Goal: Navigation & Orientation: Find specific page/section

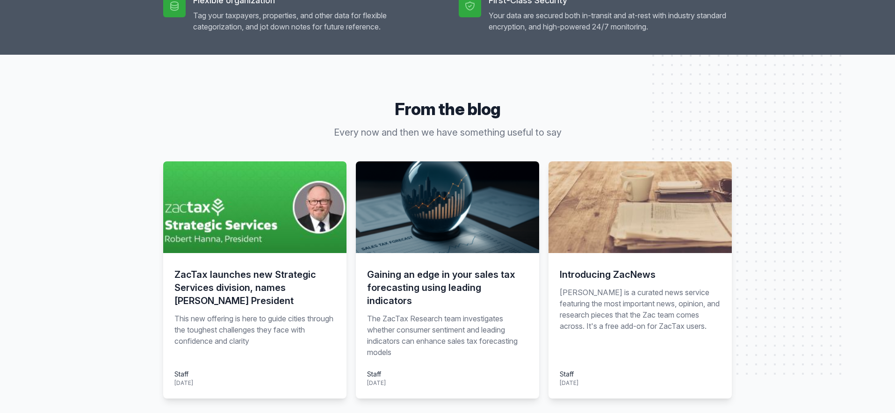
scroll to position [1130, 0]
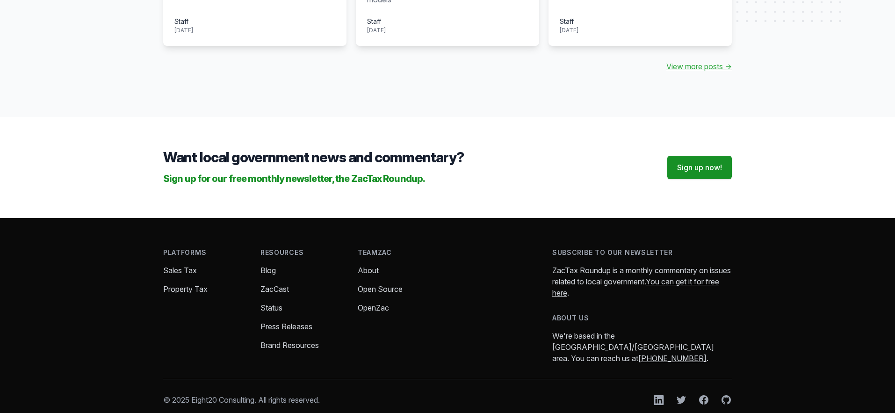
click at [368, 266] on link "About" at bounding box center [368, 270] width 21 height 9
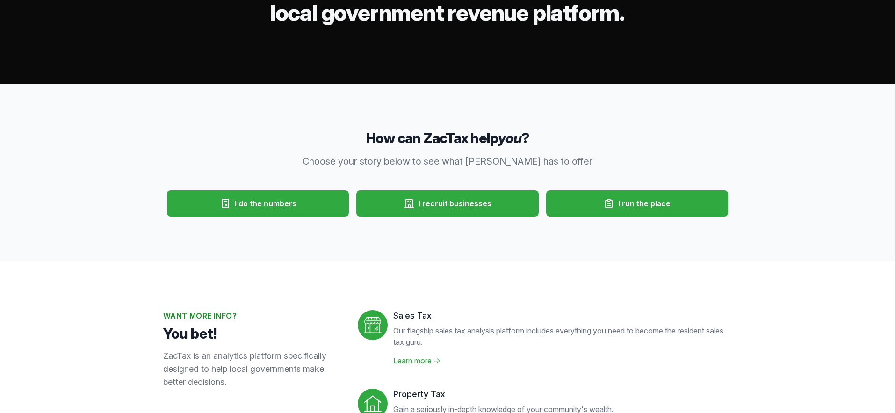
scroll to position [0, 0]
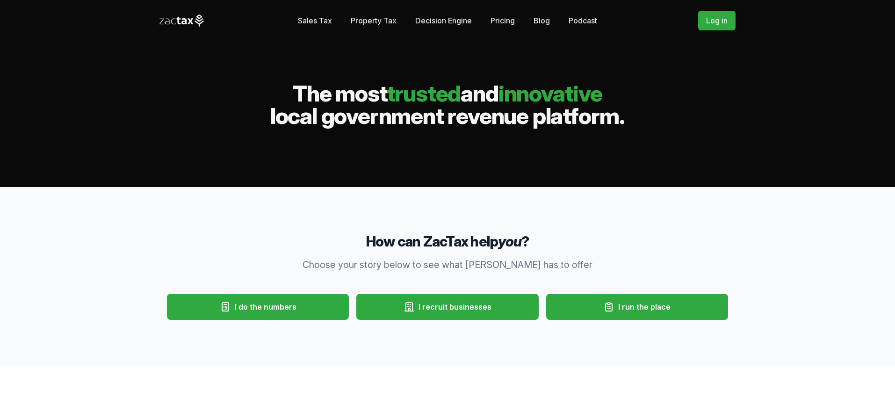
click at [588, 21] on link "Podcast" at bounding box center [583, 20] width 29 height 19
click at [507, 20] on link "Pricing" at bounding box center [503, 20] width 24 height 19
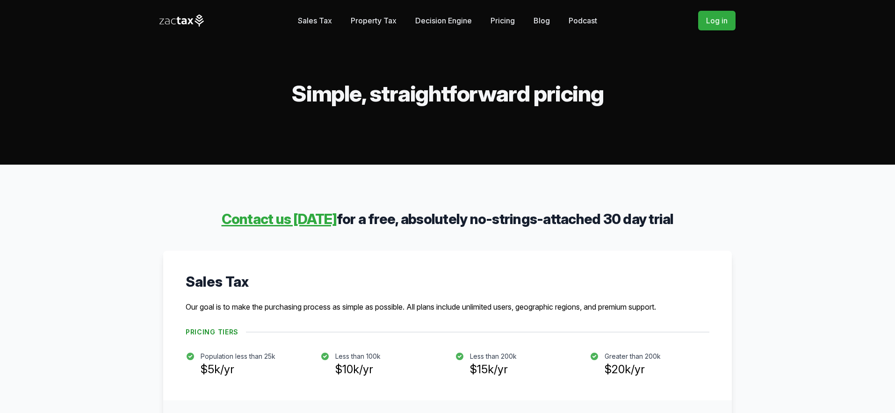
click at [446, 20] on link "Decision Engine" at bounding box center [443, 20] width 57 height 19
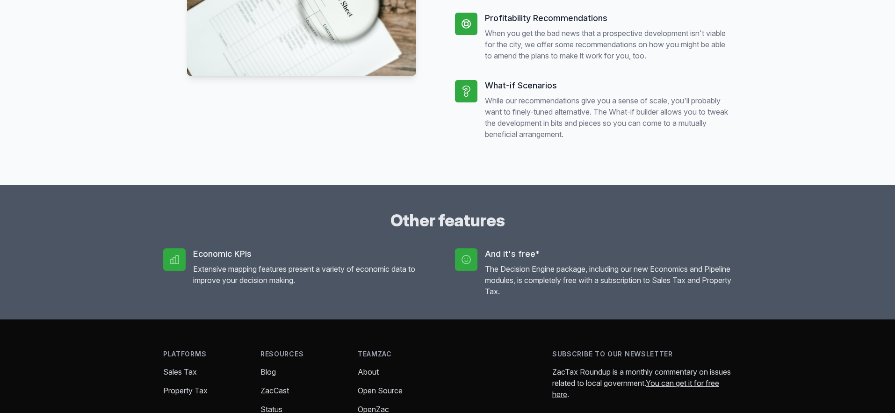
scroll to position [765, 0]
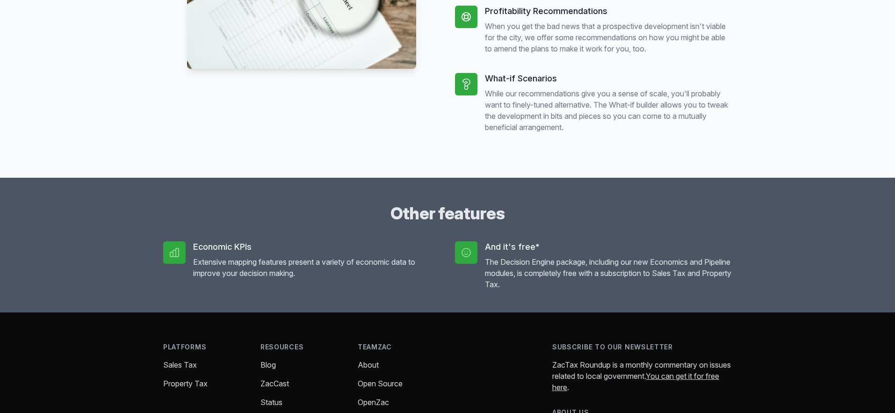
click at [173, 258] on icon at bounding box center [174, 252] width 11 height 11
click at [230, 253] on h5 "Economic KPIs" at bounding box center [316, 246] width 247 height 11
click at [232, 279] on p "Extensive mapping features present a variety of economic data to improve your d…" at bounding box center [316, 267] width 247 height 22
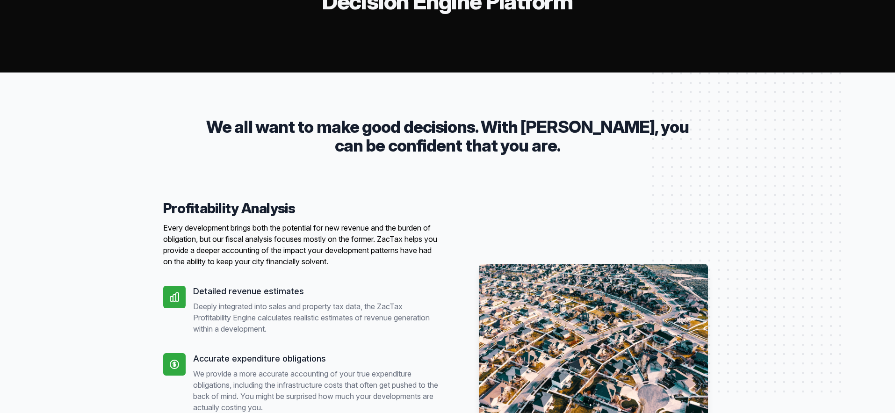
scroll to position [0, 0]
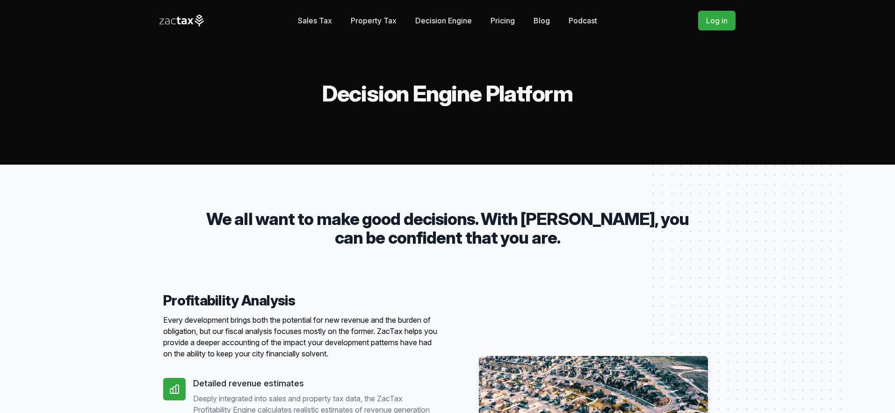
click at [444, 20] on link "Decision Engine" at bounding box center [443, 20] width 57 height 19
click at [506, 21] on link "Pricing" at bounding box center [503, 20] width 24 height 19
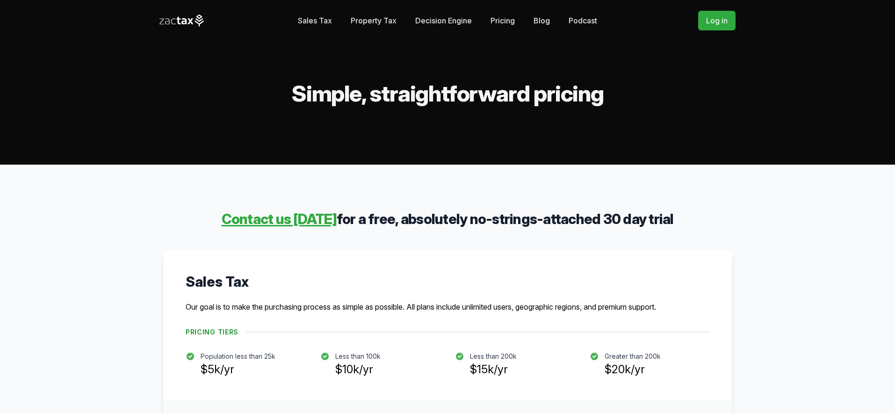
click at [435, 17] on link "Decision Engine" at bounding box center [443, 20] width 57 height 19
